Goal: Task Accomplishment & Management: Use online tool/utility

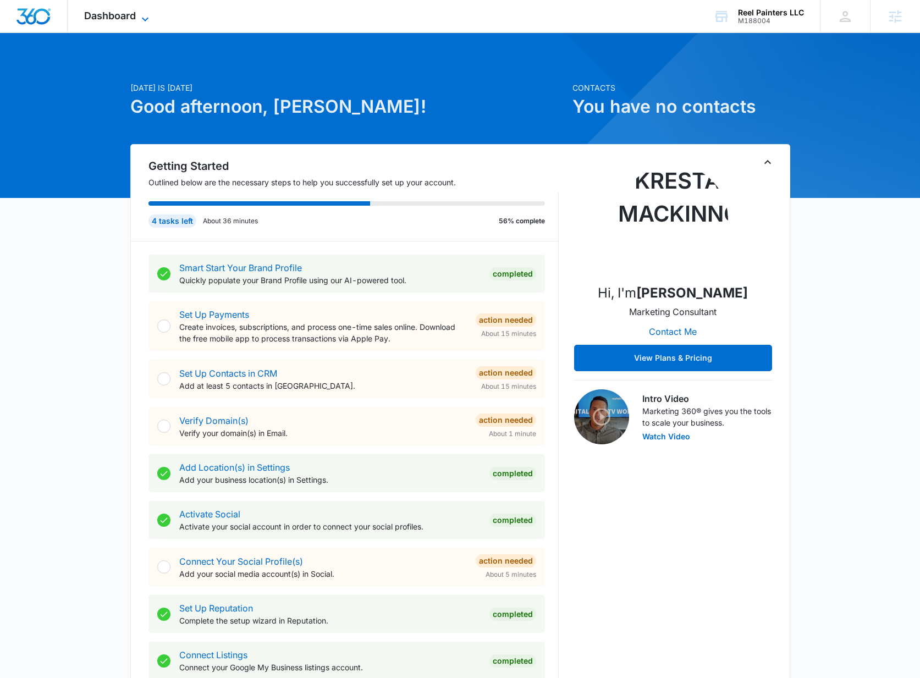
click at [146, 12] on div "Dashboard Apps Reputation Websites Forms CRM Email Social Content Ads Intellige…" at bounding box center [118, 16] width 101 height 32
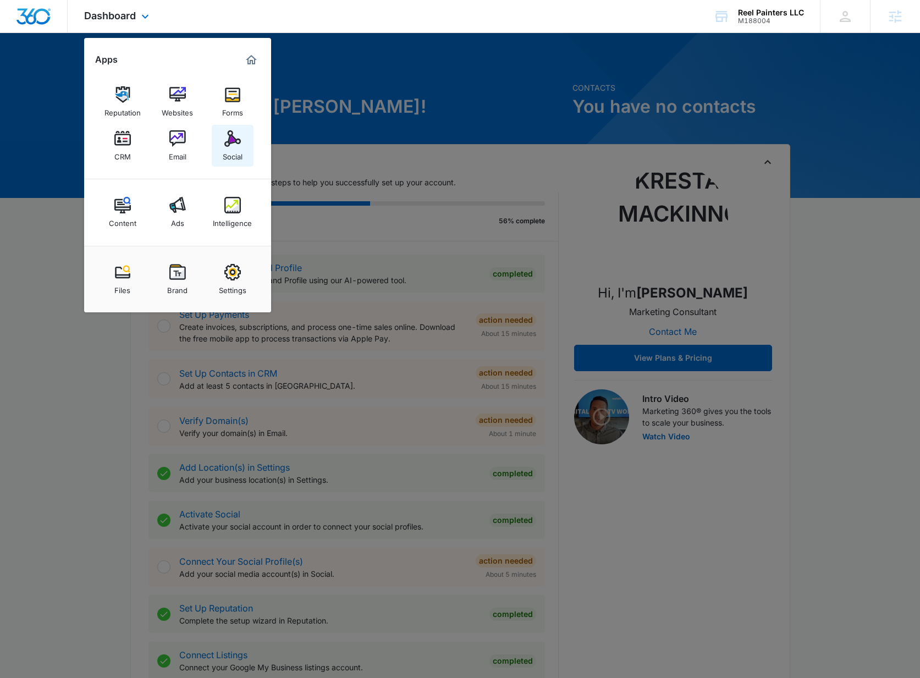
click at [233, 146] on img at bounding box center [232, 138] width 17 height 17
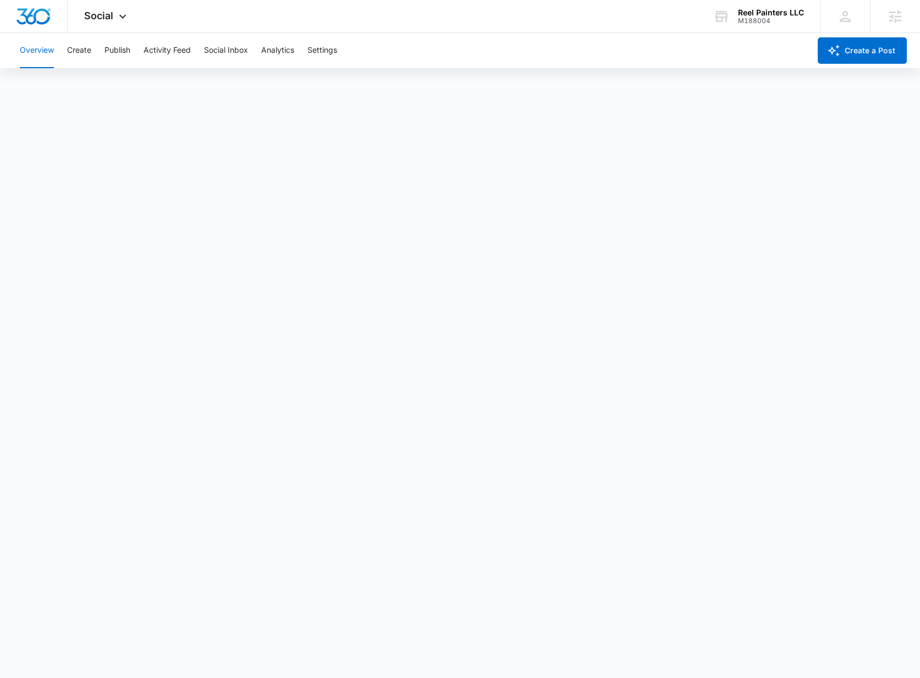
scroll to position [3, 0]
